Goal: Information Seeking & Learning: Learn about a topic

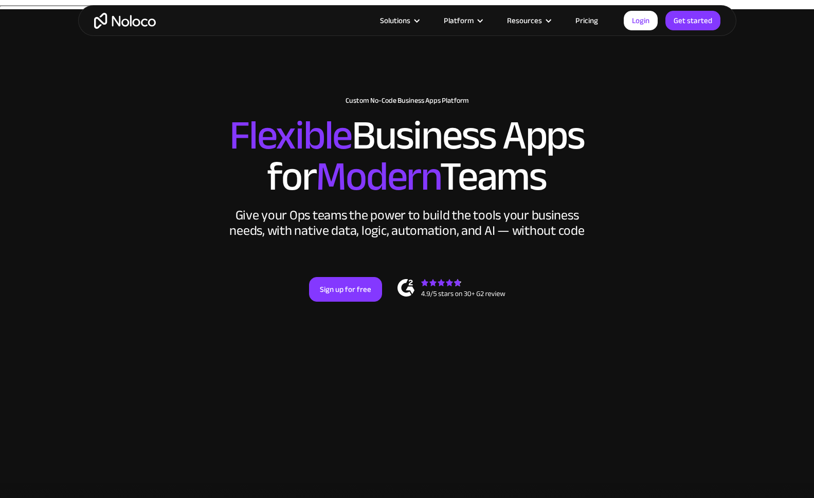
scroll to position [1392, 0]
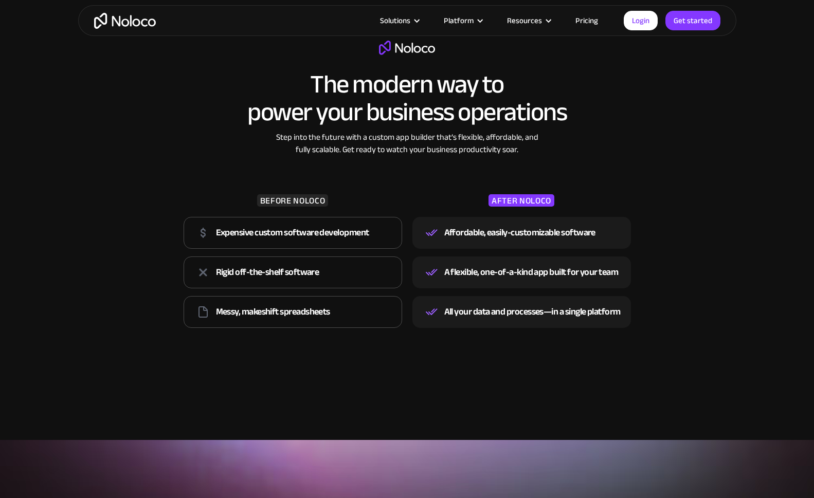
click at [624, 142] on div "The modern way to power your business operations Step into the future with a cu…" at bounding box center [407, 187] width 458 height 292
drag, startPoint x: 644, startPoint y: 146, endPoint x: 244, endPoint y: 49, distance: 411.1
click at [244, 49] on div "The modern way to power your business operations Step into the future with a cu…" at bounding box center [407, 196] width 658 height 333
click at [244, 49] on div "The modern way to power your business operations Step into the future with a cu…" at bounding box center [407, 187] width 458 height 292
drag, startPoint x: 246, startPoint y: 227, endPoint x: 441, endPoint y: 229, distance: 195.0
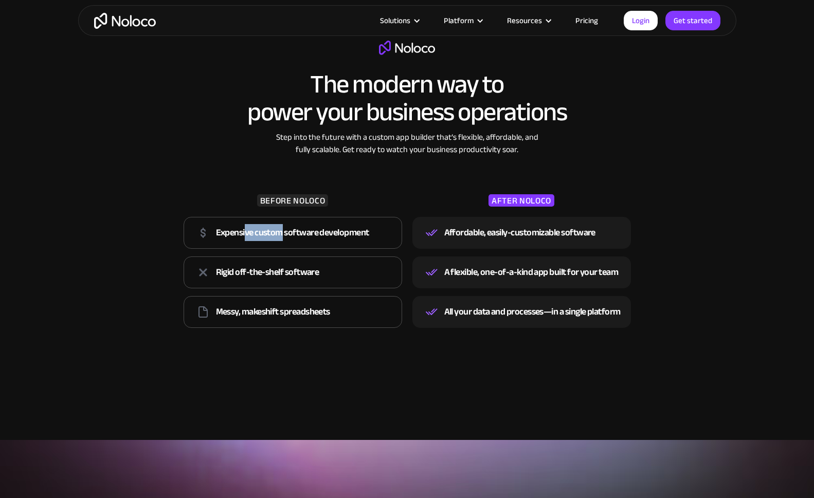
click at [441, 229] on div "BEFORE NOLOCO Expensive custom software development Rigid off-the-shelf softwar…" at bounding box center [407, 244] width 458 height 176
click at [513, 225] on div "Affordable, easily-customizable software" at bounding box center [519, 232] width 151 height 15
click at [311, 257] on div "Rigid off-the-shelf software" at bounding box center [293, 273] width 219 height 32
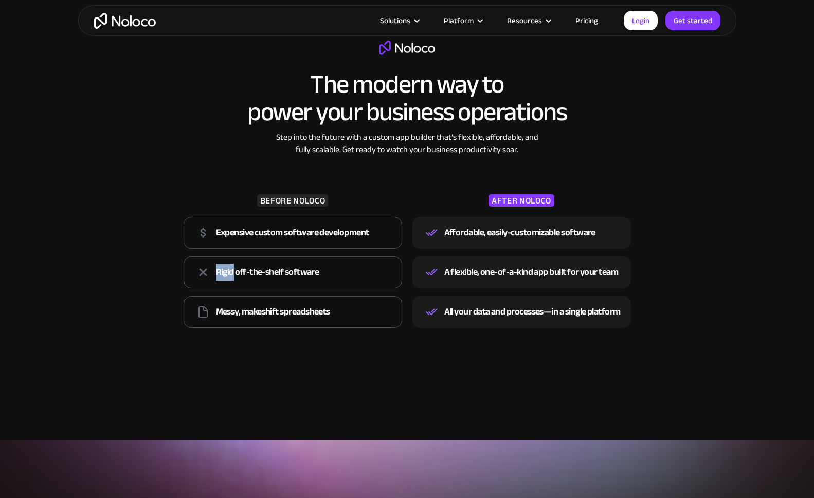
click at [311, 257] on div "Rigid off-the-shelf software" at bounding box center [293, 273] width 219 height 32
click at [513, 265] on div "A flexible, one-of-a-kind app built for your team" at bounding box center [531, 272] width 174 height 15
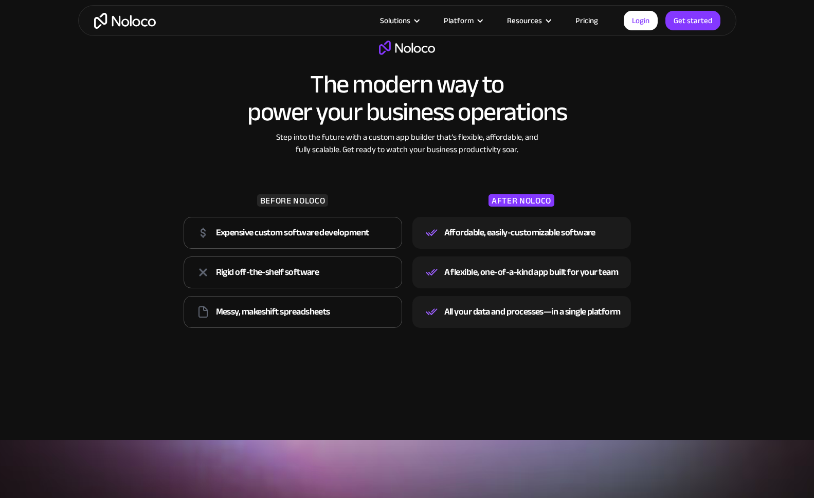
click at [325, 296] on div "Messy, makeshift spreadsheets" at bounding box center [293, 312] width 219 height 32
click at [495, 287] on div "Affordable, easily-customizable software A flexible, one-of-a-kind app built fo…" at bounding box center [522, 272] width 219 height 119
click at [501, 265] on div "A flexible, one-of-a-kind app built for your team" at bounding box center [531, 272] width 174 height 15
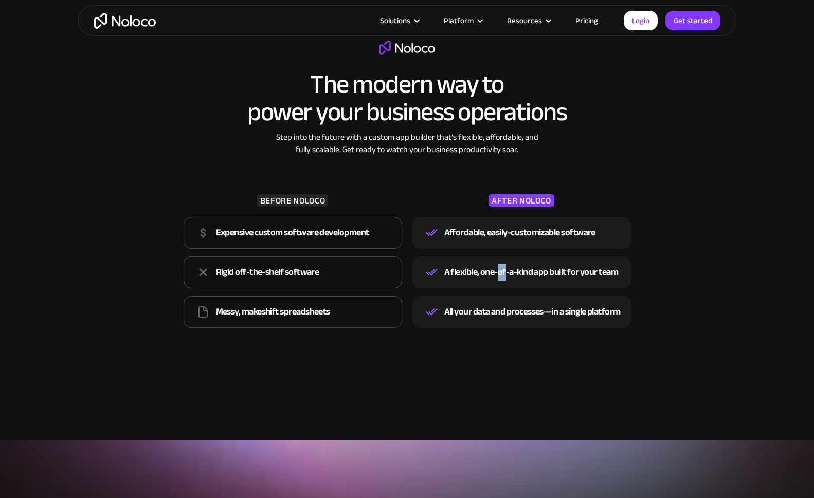
click at [501, 265] on div "A flexible, one-of-a-kind app built for your team" at bounding box center [531, 272] width 174 height 15
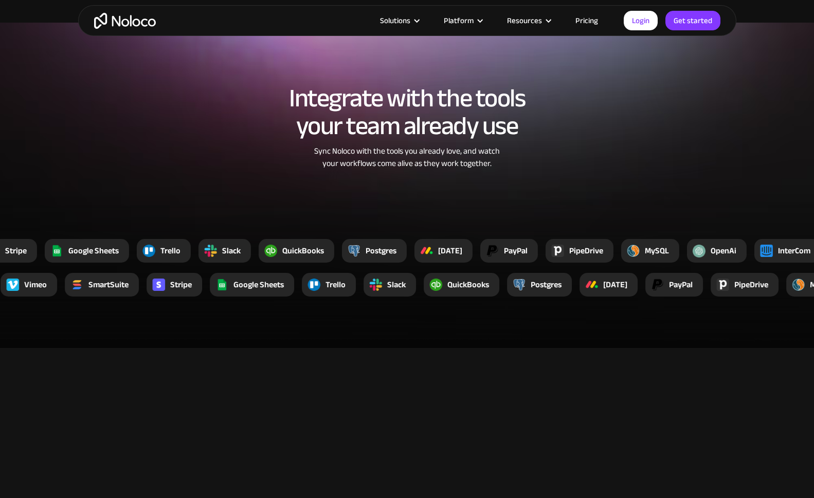
scroll to position [1776, 0]
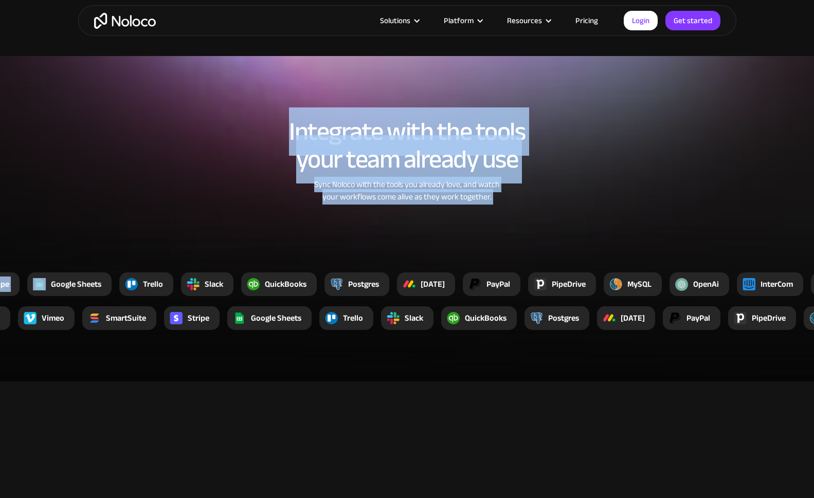
drag, startPoint x: 283, startPoint y: 95, endPoint x: 613, endPoint y: 249, distance: 364.3
click at [612, 249] on section "Integrate with the tools your team already use Sync Noloco with the tools you a…" at bounding box center [407, 219] width 814 height 326
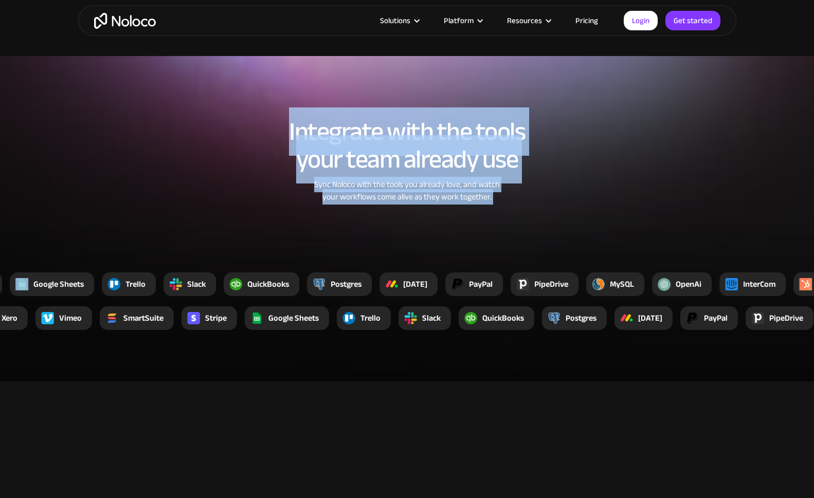
click at [495, 183] on div "Sync Noloco with the tools you already love, and watch your workflows come aliv…" at bounding box center [407, 190] width 273 height 25
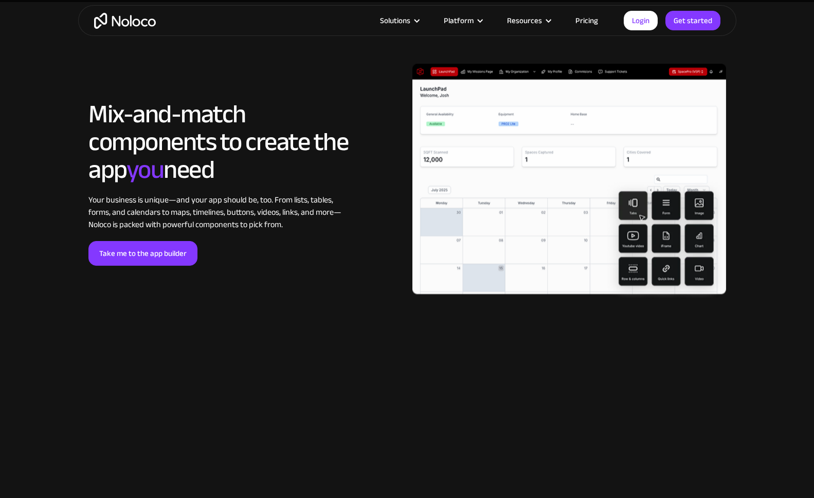
scroll to position [2143, 0]
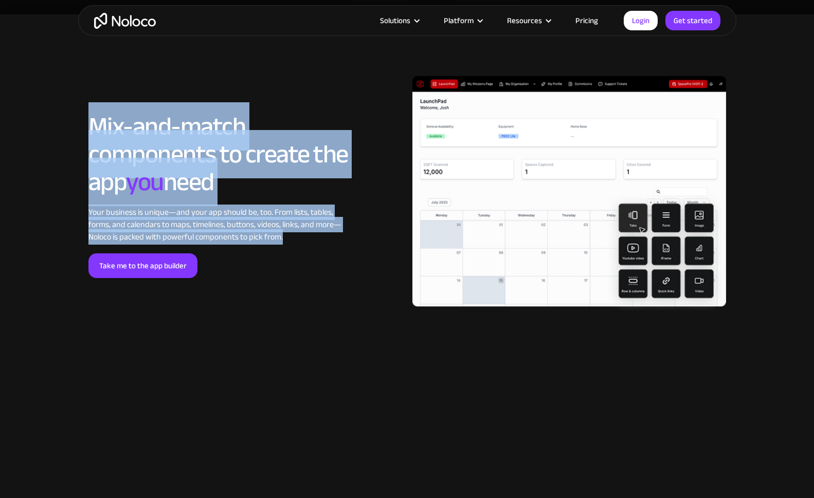
drag, startPoint x: 181, startPoint y: 70, endPoint x: 337, endPoint y: 251, distance: 238.5
click at [337, 248] on div "LOREM IPSUM Mix-and-match components to create the app you need Your business i…" at bounding box center [407, 195] width 648 height 239
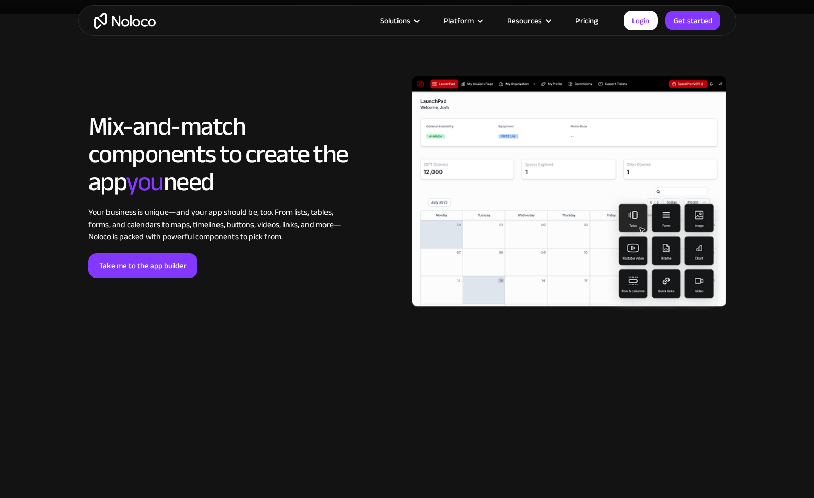
click at [337, 254] on div "Take me to the app builder" at bounding box center [218, 266] width 260 height 25
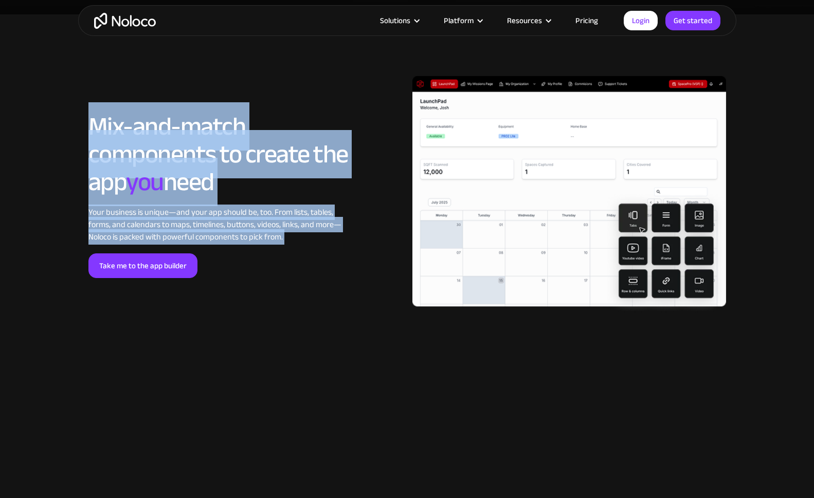
drag, startPoint x: 266, startPoint y: 203, endPoint x: 101, endPoint y: 70, distance: 211.5
click at [101, 76] on div "LOREM IPSUM Mix-and-match components to create the app you need Your business i…" at bounding box center [407, 195] width 648 height 239
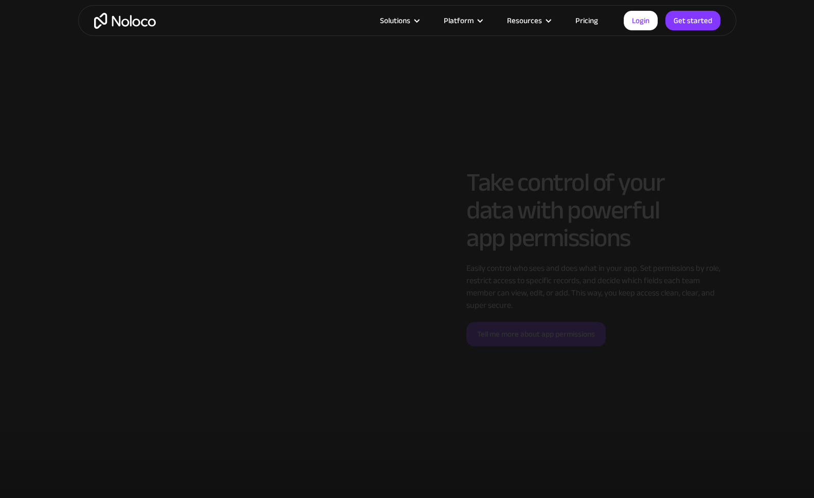
scroll to position [2504, 0]
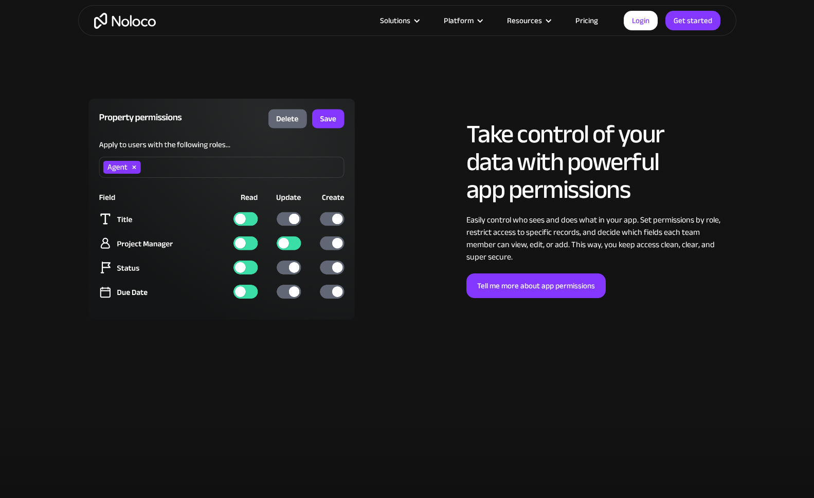
drag, startPoint x: 101, startPoint y: 69, endPoint x: 426, endPoint y: 223, distance: 359.6
click at [426, 223] on section "LOREM IPSUM Take control of your data with powerful app permissions Easily cont…" at bounding box center [407, 219] width 814 height 365
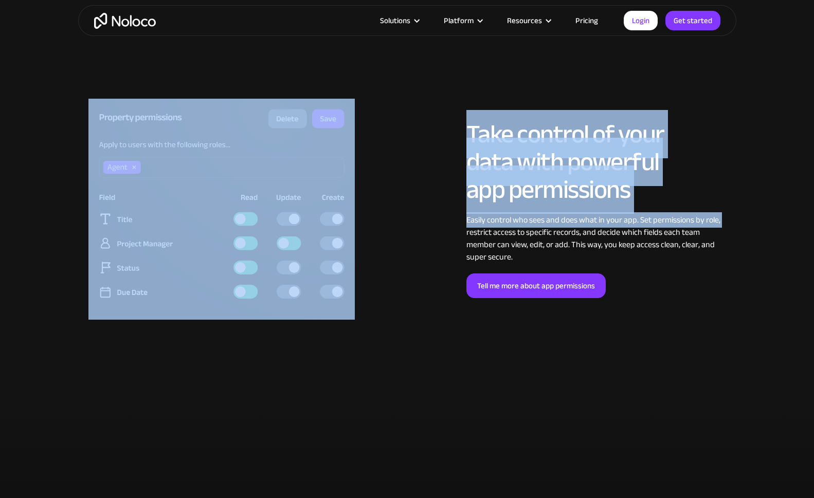
click at [395, 141] on div at bounding box center [245, 209] width 324 height 221
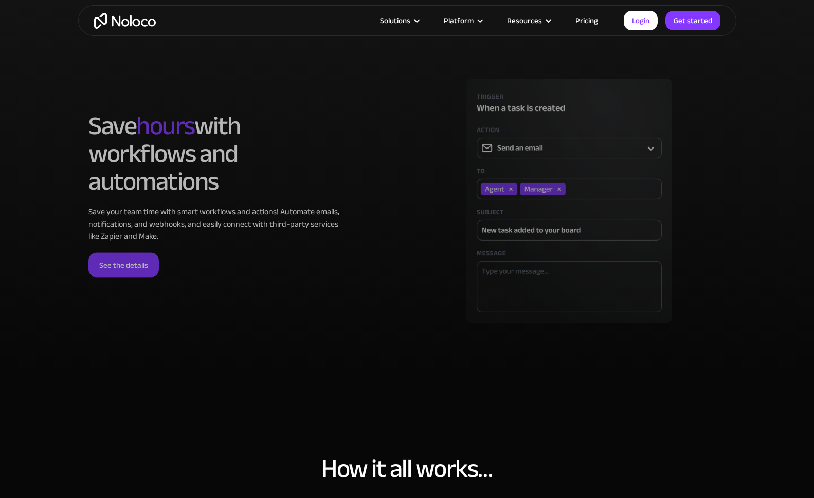
scroll to position [2910, 0]
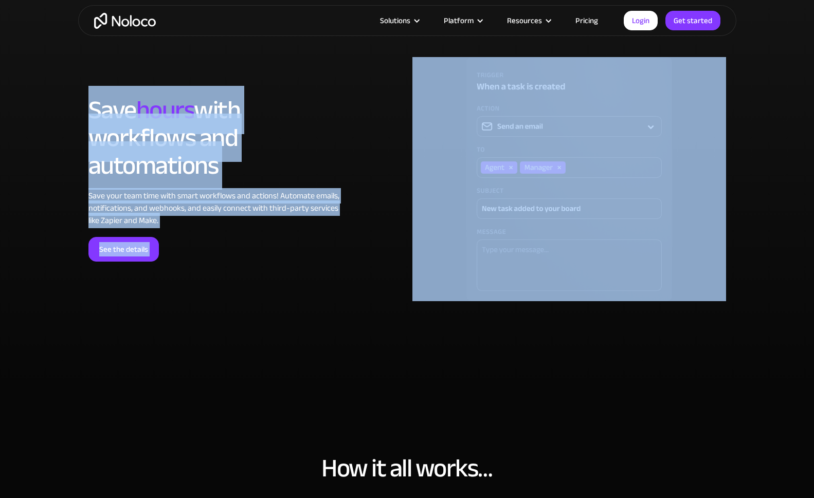
drag, startPoint x: 127, startPoint y: 53, endPoint x: 386, endPoint y: 355, distance: 398.3
click at [386, 355] on section "LOREM IPSUM Save hours with workflows and automations Save your team time with …" at bounding box center [407, 189] width 814 height 388
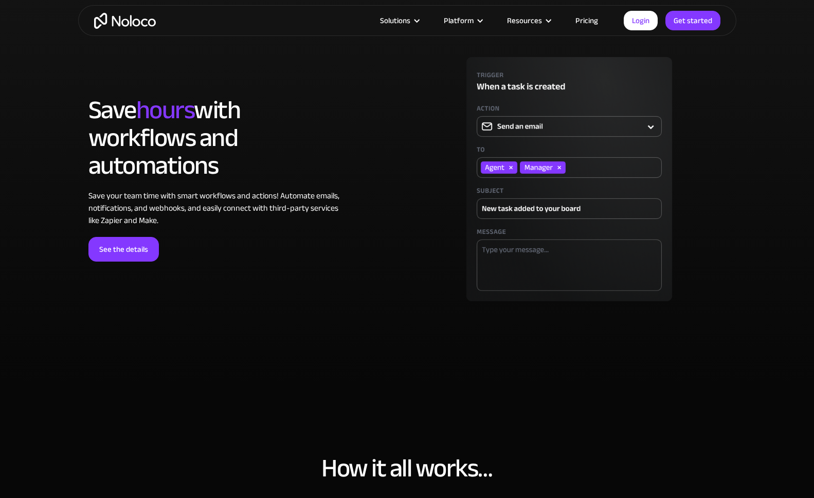
click at [386, 355] on section "LOREM IPSUM Save hours with workflows and automations Save your team time with …" at bounding box center [407, 189] width 814 height 388
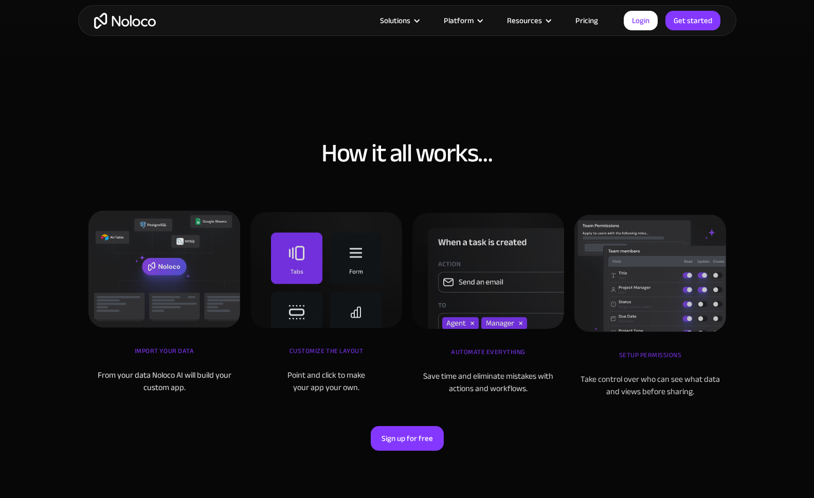
scroll to position [3223, 0]
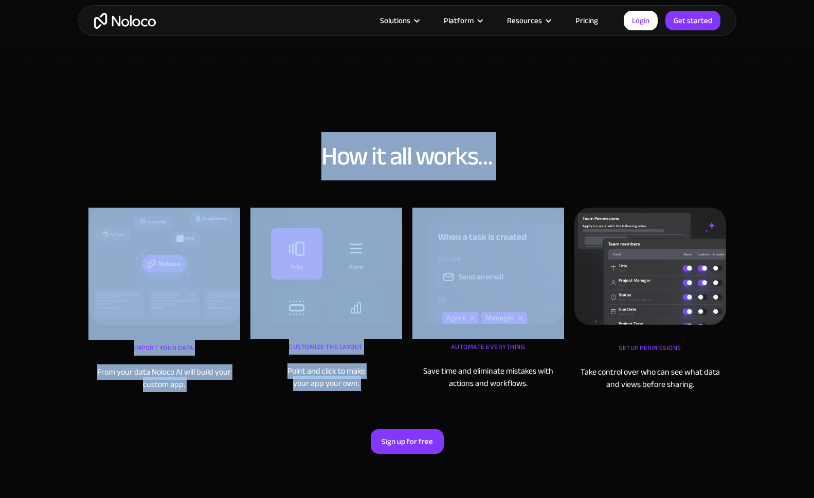
drag, startPoint x: 339, startPoint y: 117, endPoint x: 614, endPoint y: 478, distance: 454.0
click at [612, 474] on section "How it all works… iMPORT YOUR DATA From your data Noloco AI will build your cus…" at bounding box center [407, 304] width 814 height 465
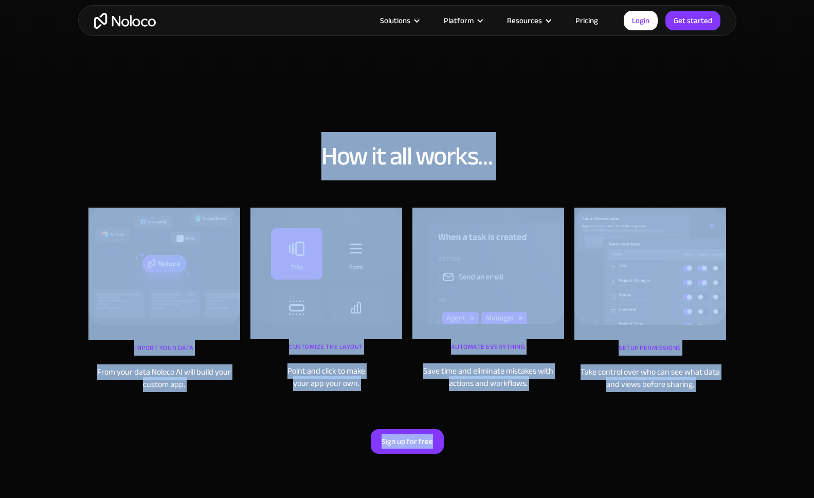
click at [613, 442] on div "Sign up for free" at bounding box center [407, 442] width 638 height 25
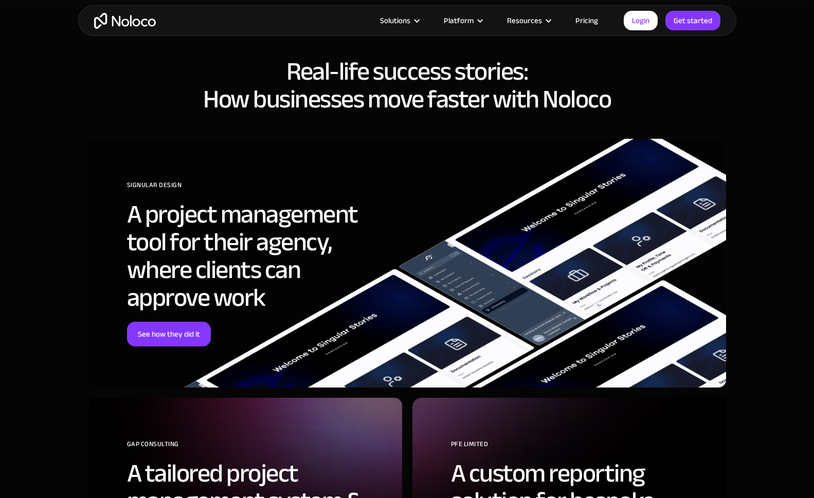
scroll to position [3755, 0]
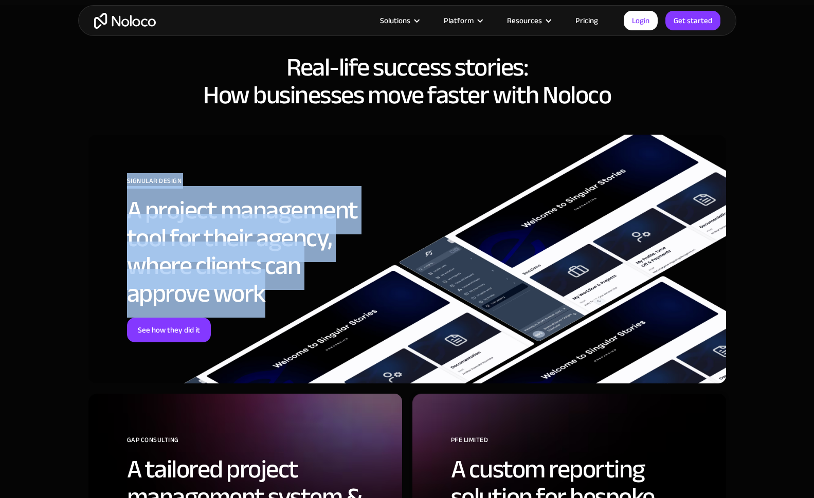
drag, startPoint x: 223, startPoint y: 156, endPoint x: 300, endPoint y: 295, distance: 158.7
click at [300, 295] on div "SIGNULAR DESIGN A project management tool for their agency, where clients can a…" at bounding box center [407, 259] width 638 height 249
click at [300, 295] on h2 "A project management tool for their agency, where clients can approve work" at bounding box center [257, 251] width 260 height 111
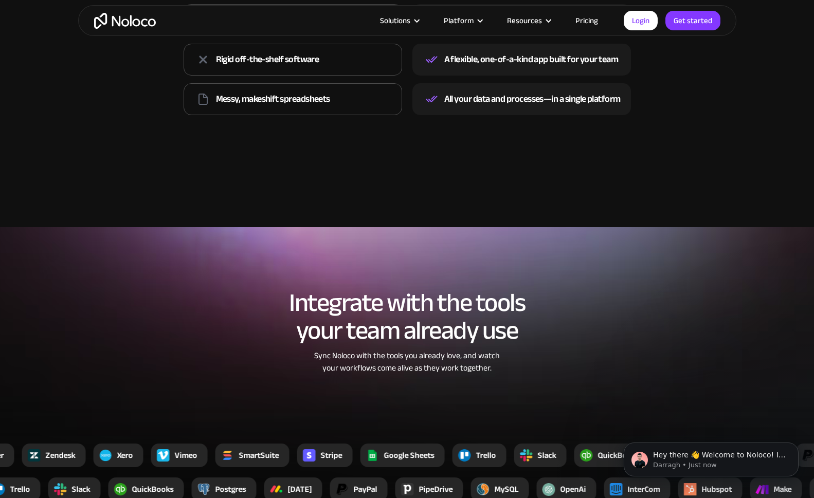
scroll to position [1500, 0]
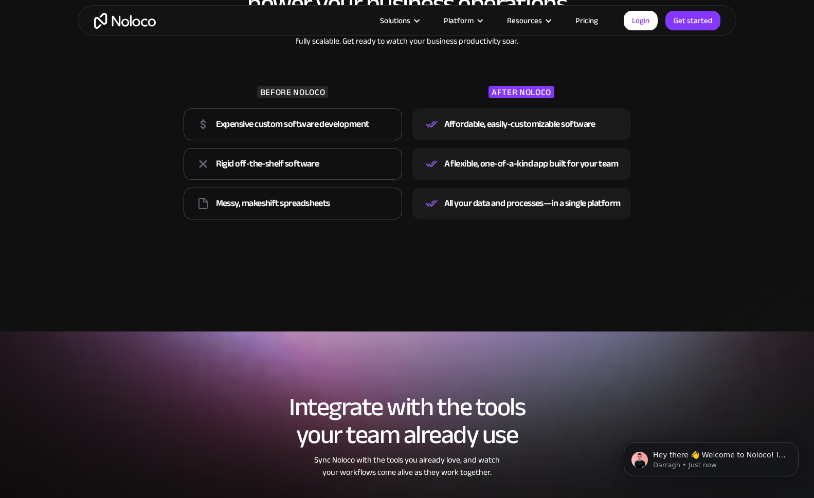
click at [588, 23] on link "Pricing" at bounding box center [587, 20] width 48 height 13
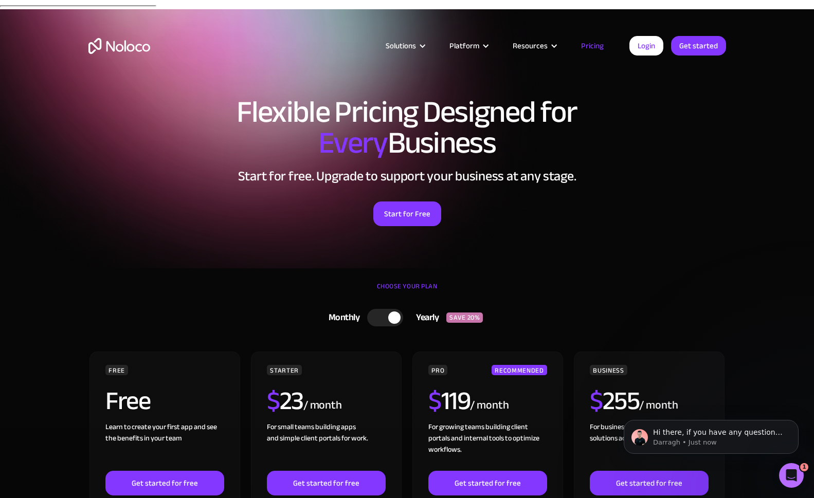
click at [378, 310] on div at bounding box center [385, 317] width 36 height 17
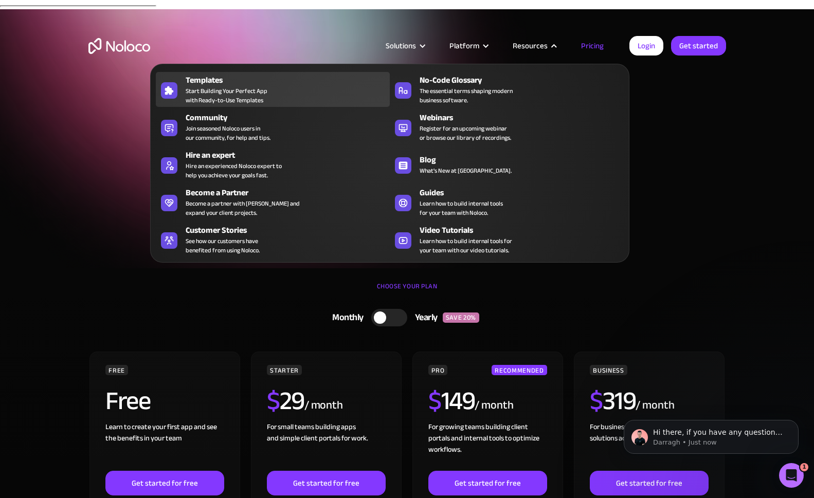
click at [227, 82] on div "Templates" at bounding box center [290, 80] width 209 height 12
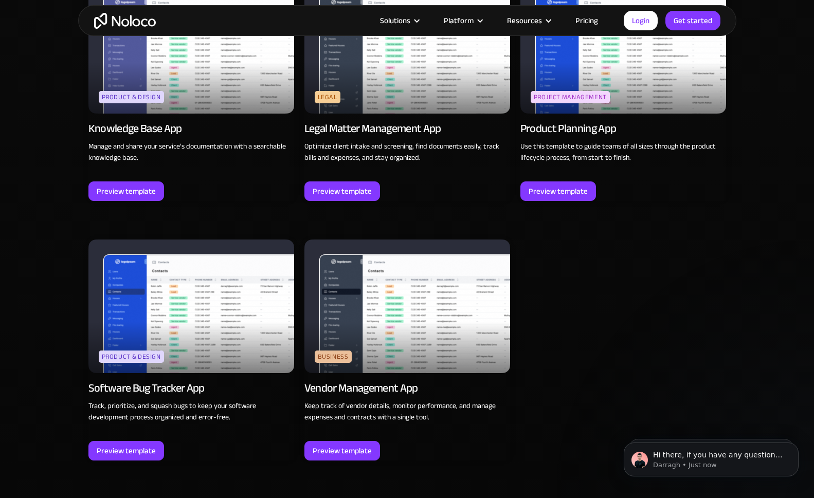
scroll to position [2775, 0]
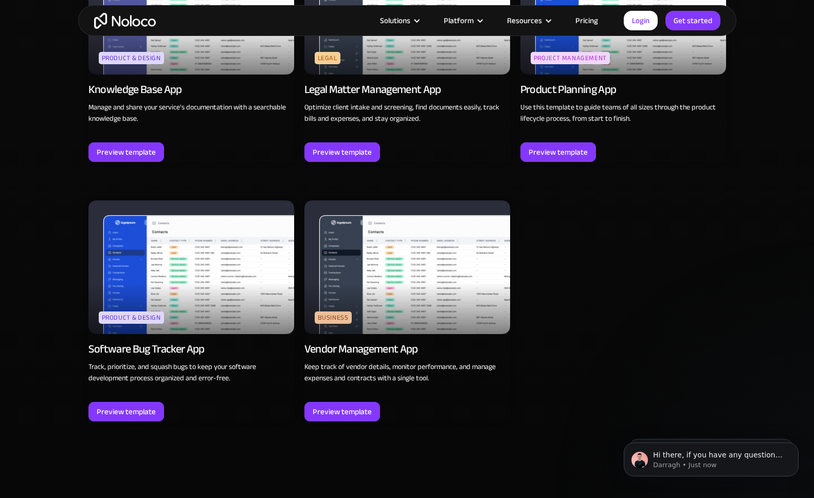
click at [396, 249] on img at bounding box center [408, 268] width 206 height 134
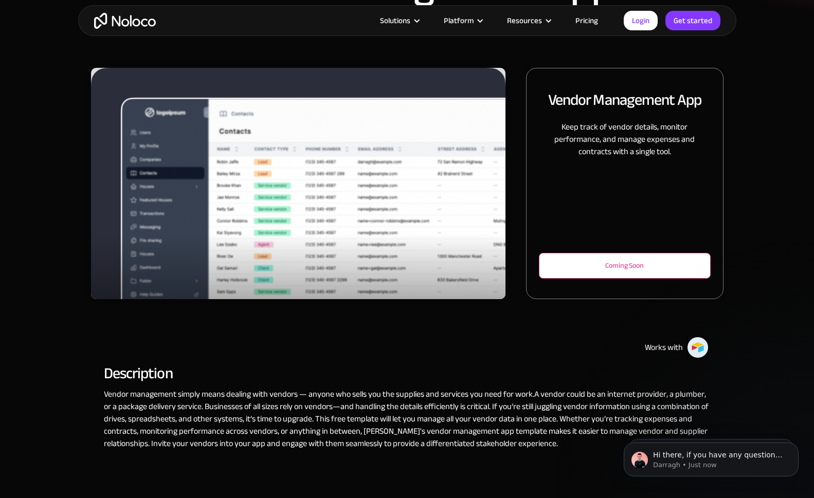
click at [608, 260] on div "Coming Soon" at bounding box center [624, 266] width 137 height 12
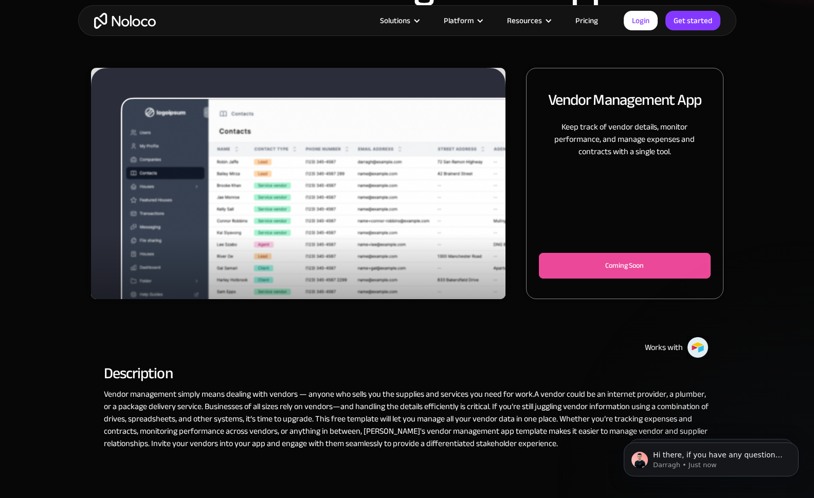
click at [257, 191] on img "1 of 3" at bounding box center [298, 203] width 415 height 270
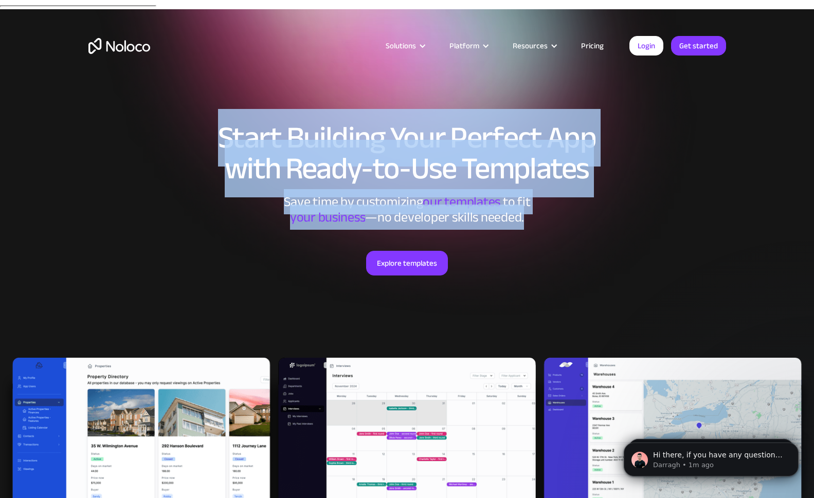
drag, startPoint x: 224, startPoint y: 125, endPoint x: 556, endPoint y: 203, distance: 341.4
click at [556, 203] on div "Start Building Your Perfect App with Ready-to-Use Templates Save time by custom…" at bounding box center [407, 235] width 658 height 246
click at [556, 203] on div "Save time by customizing our templates to fit ‍ your business —no developer ski…" at bounding box center [407, 209] width 309 height 31
drag, startPoint x: 566, startPoint y: 222, endPoint x: 151, endPoint y: 92, distance: 434.4
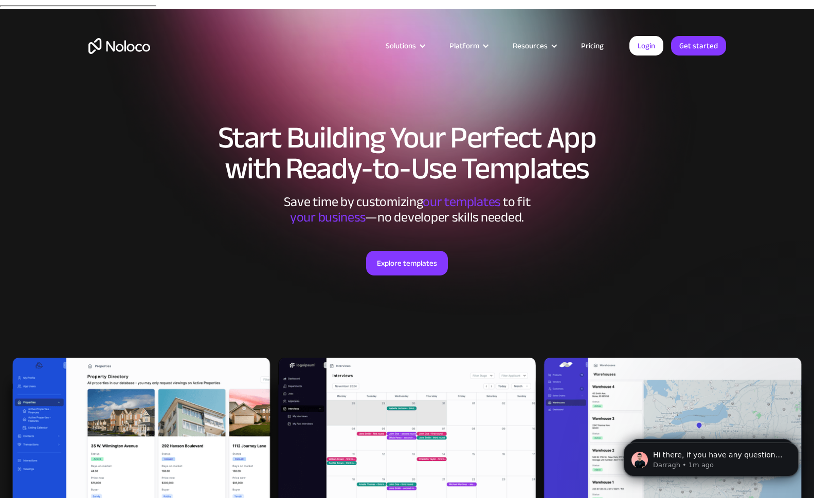
click at [151, 92] on div "Solutions Use Cases Business Types Project Management Keep track of customers, …" at bounding box center [407, 48] width 814 height 97
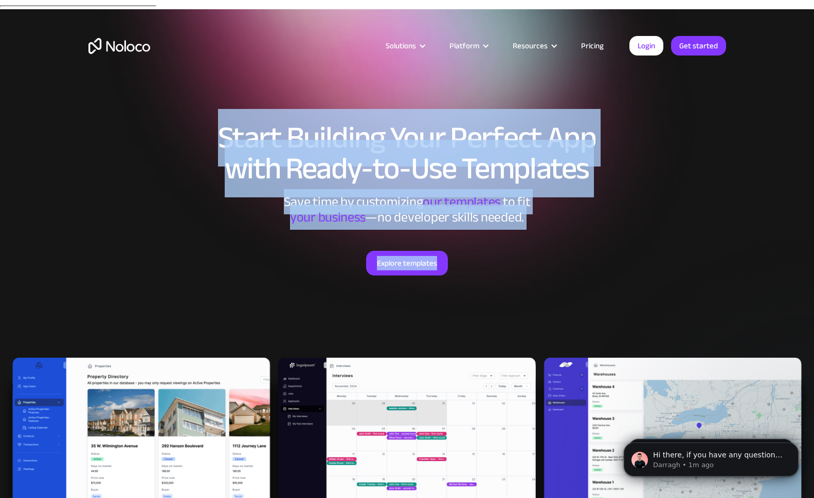
drag, startPoint x: 482, startPoint y: 201, endPoint x: 545, endPoint y: 326, distance: 139.9
click at [545, 326] on div "Start Building Your Perfect App with Ready-to-Use Templates Save time by custom…" at bounding box center [407, 235] width 658 height 246
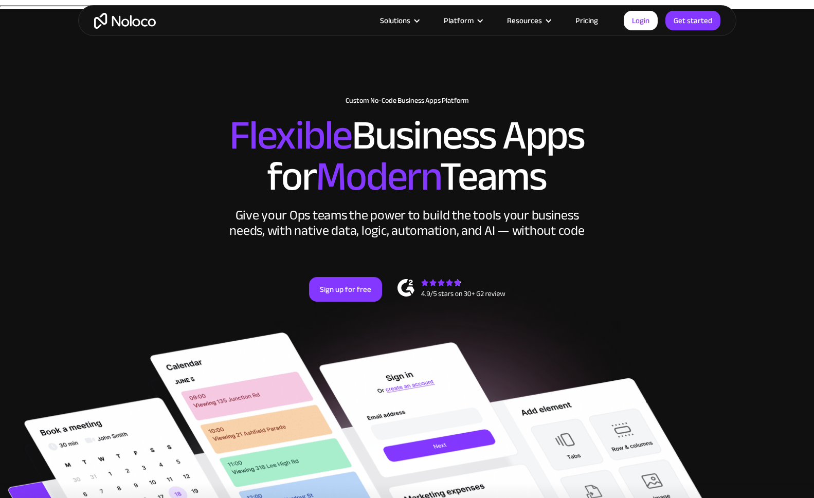
scroll to position [1500, 0]
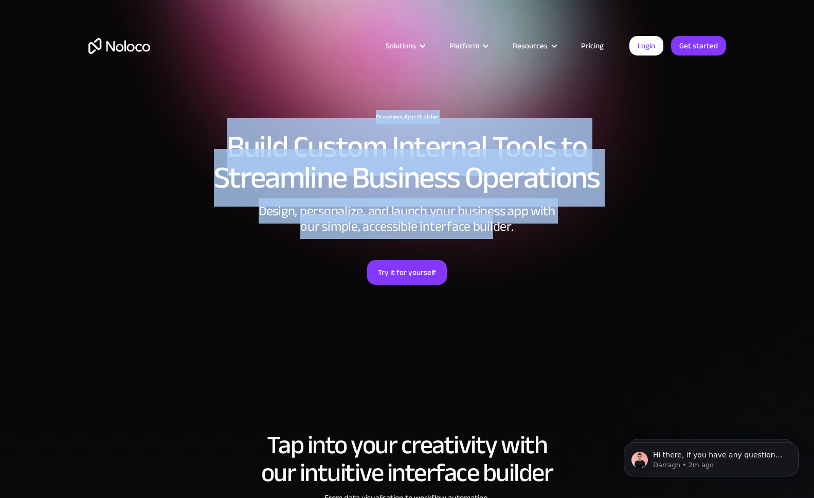
drag, startPoint x: 344, startPoint y: 103, endPoint x: 516, endPoint y: 245, distance: 223.6
click at [516, 245] on section "Business App Builder Build Custom Internal Tools to Streamline Business Operati…" at bounding box center [407, 185] width 814 height 370
click at [538, 234] on div "Design, personalize, and launch your business app with our simple, accessible i…" at bounding box center [407, 219] width 309 height 31
drag, startPoint x: 538, startPoint y: 238, endPoint x: 322, endPoint y: 91, distance: 261.0
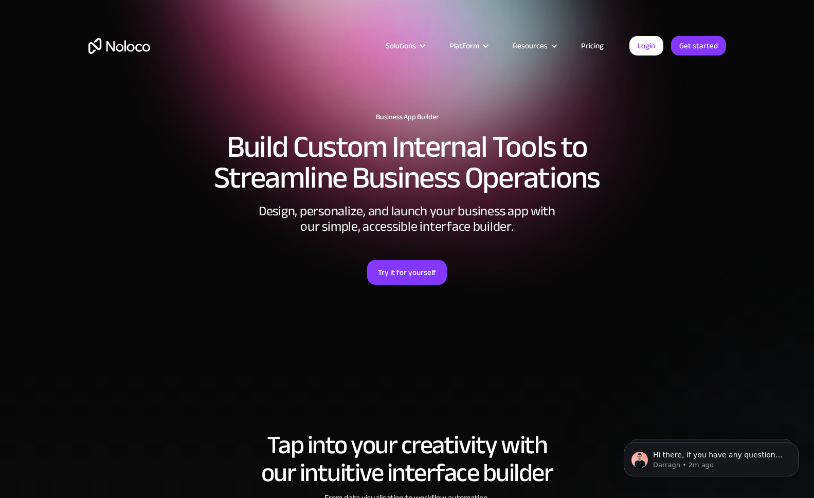
click at [322, 91] on div "Solutions Use Cases Business Types Project Management Keep track of customers, …" at bounding box center [407, 48] width 814 height 97
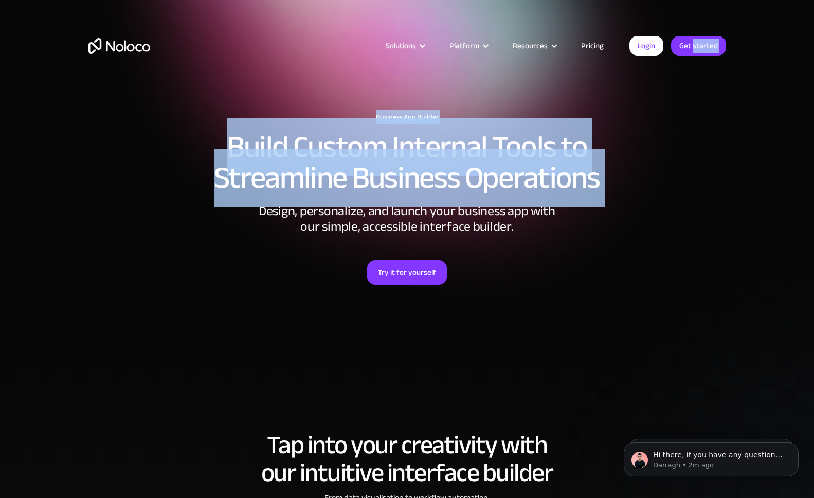
drag, startPoint x: 322, startPoint y: 91, endPoint x: 517, endPoint y: 228, distance: 238.6
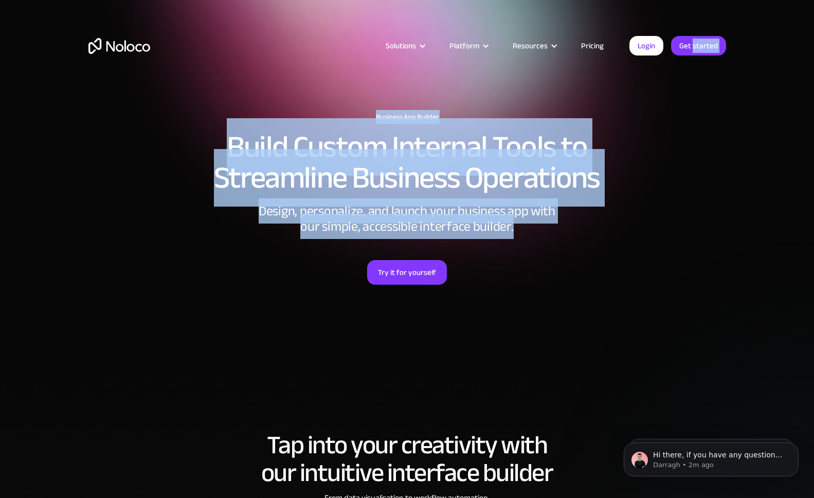
click at [517, 228] on div "Design, personalize, and launch your business app with our simple, accessible i…" at bounding box center [407, 219] width 309 height 31
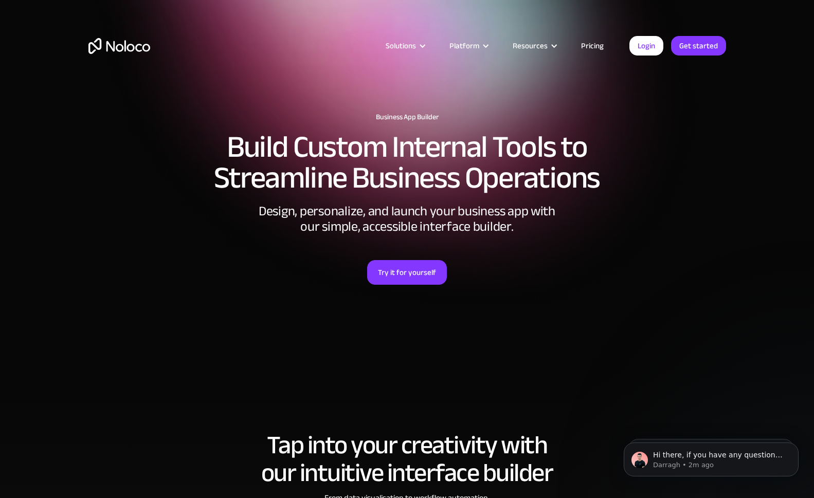
drag, startPoint x: 539, startPoint y: 233, endPoint x: 130, endPoint y: -22, distance: 481.7
click at [130, 0] on html "Solutions Use Cases Business Types Project Management Keep track of customers, …" at bounding box center [407, 249] width 814 height 498
